Goal: Information Seeking & Learning: Compare options

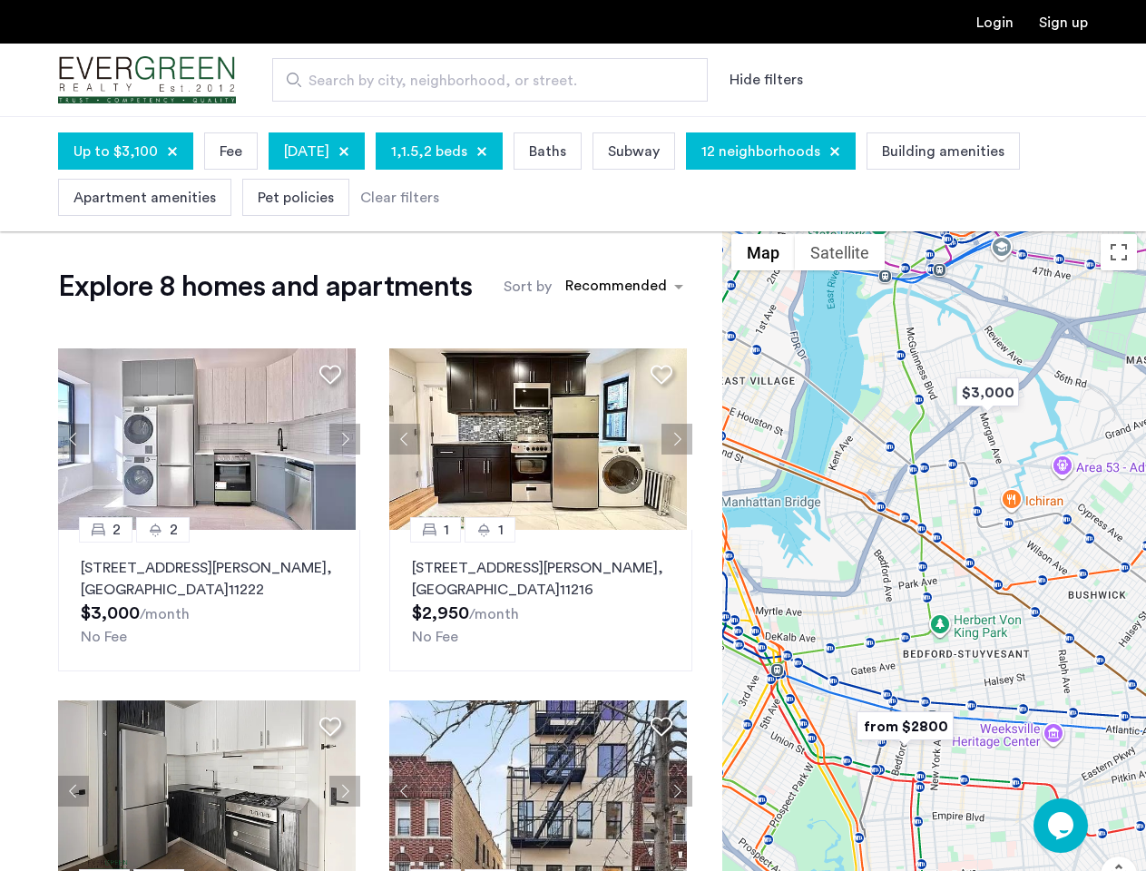
click at [765, 80] on button "Hide filters" at bounding box center [767, 80] width 74 height 22
click at [124, 151] on span "Up to $3,100" at bounding box center [116, 152] width 84 height 22
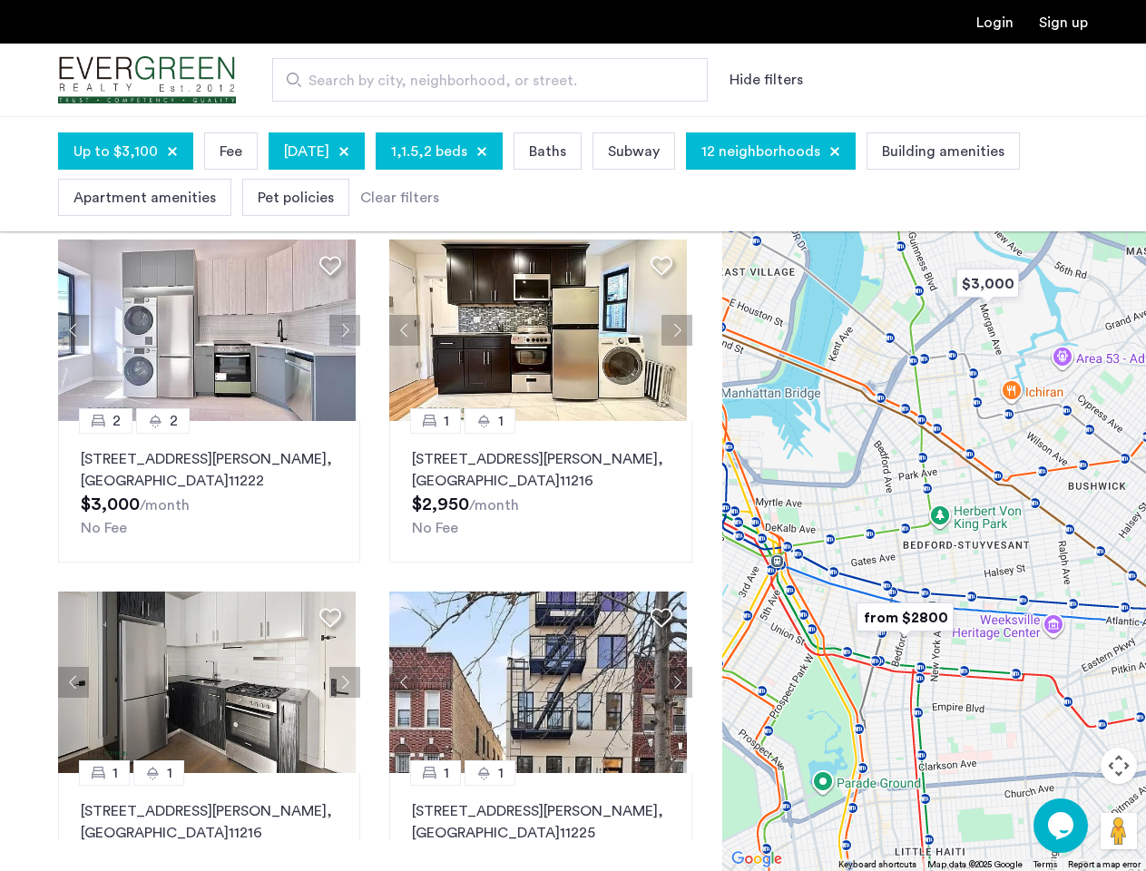
click at [170, 152] on div at bounding box center [172, 151] width 11 height 11
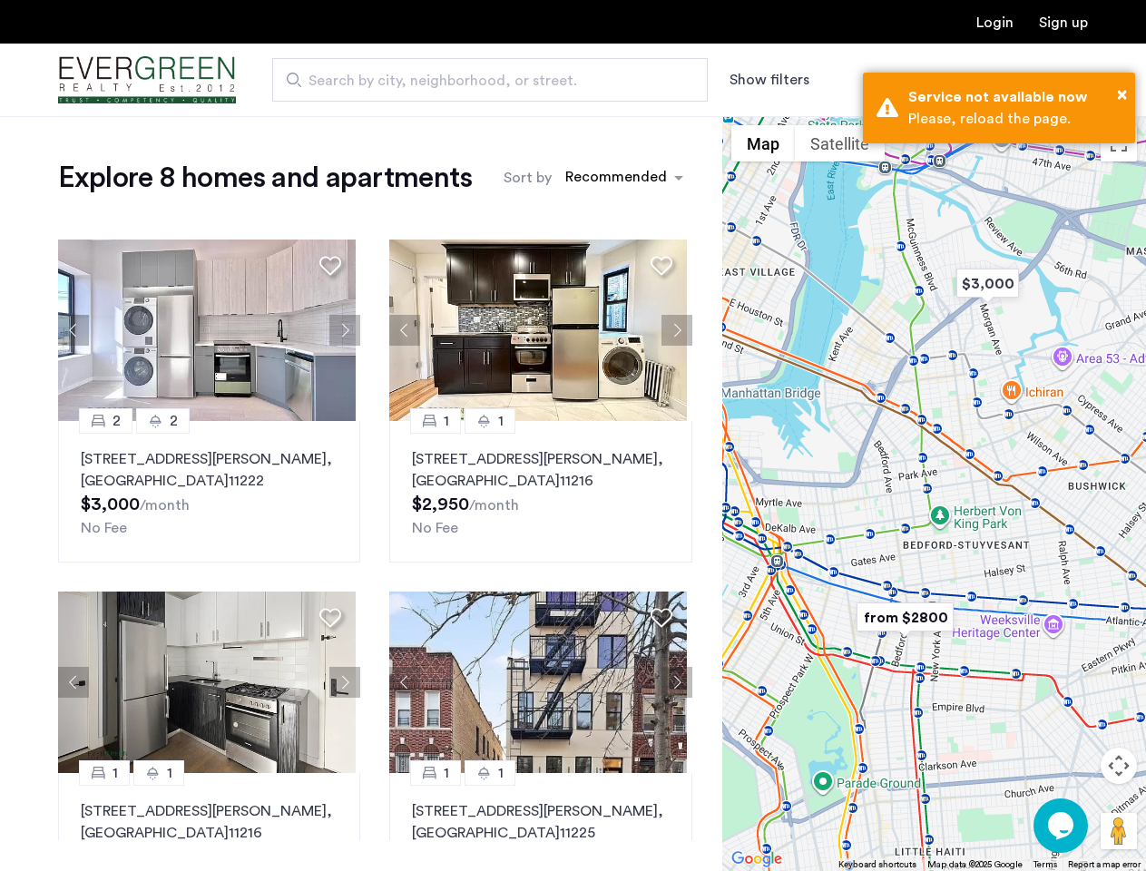
click at [229, 36] on span "[DATE]" at bounding box center [235, 26] width 45 height 22
click at [294, 44] on div "[DATE]" at bounding box center [246, 24] width 96 height 37
click at [397, 36] on span "1,1.5,2 beds" at bounding box center [358, 26] width 76 height 22
click at [496, 151] on app-root "Login Sign up Search by city, neighborhood, or street. Show filters Price Fee […" at bounding box center [573, 570] width 1146 height 1141
click at [536, 152] on app-root "Login Sign up Search by city, neighborhood, or street. Show filters Price Fee […" at bounding box center [573, 570] width 1146 height 1141
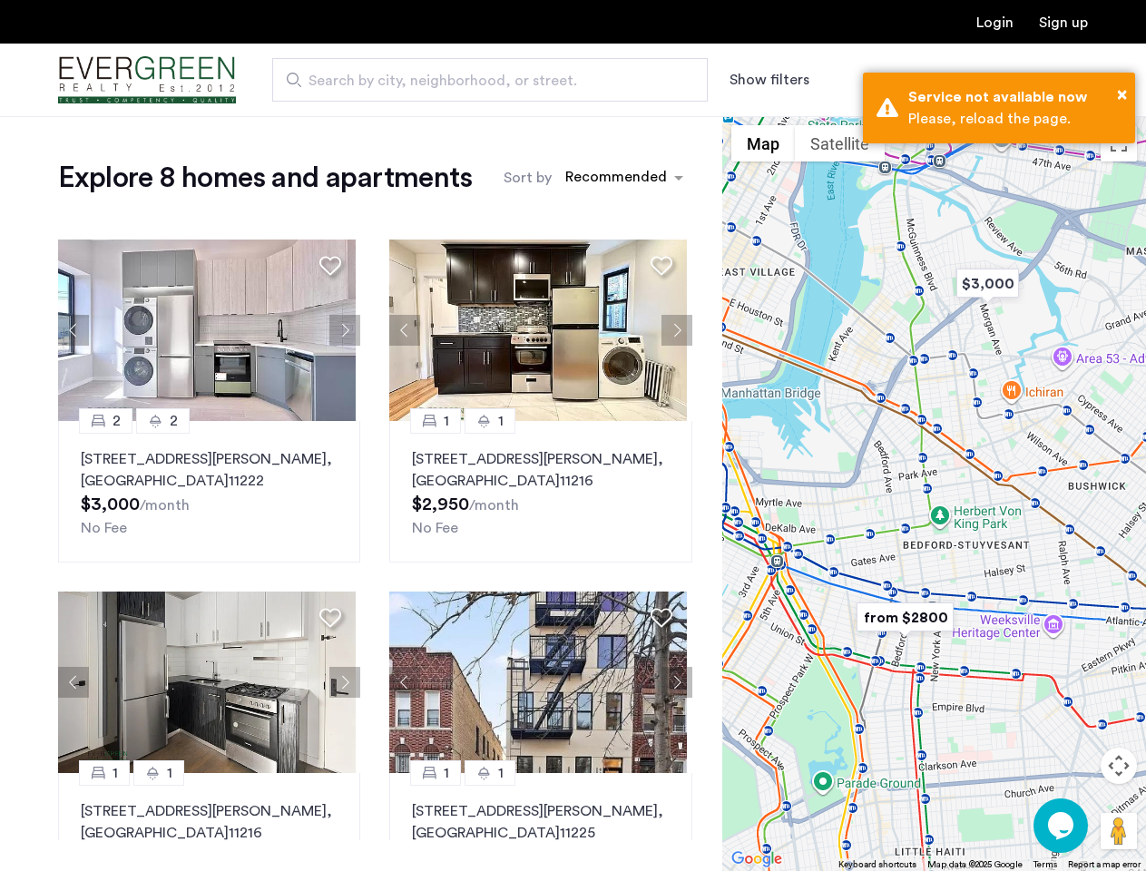
click at [602, 151] on app-root "Login Sign up Search by city, neighborhood, or street. Show filters Price Fee […" at bounding box center [573, 570] width 1146 height 1141
click at [687, 151] on app-root "Login Sign up Search by city, neighborhood, or street. Show filters Price Fee […" at bounding box center [573, 570] width 1146 height 1141
